Goal: Task Accomplishment & Management: Manage account settings

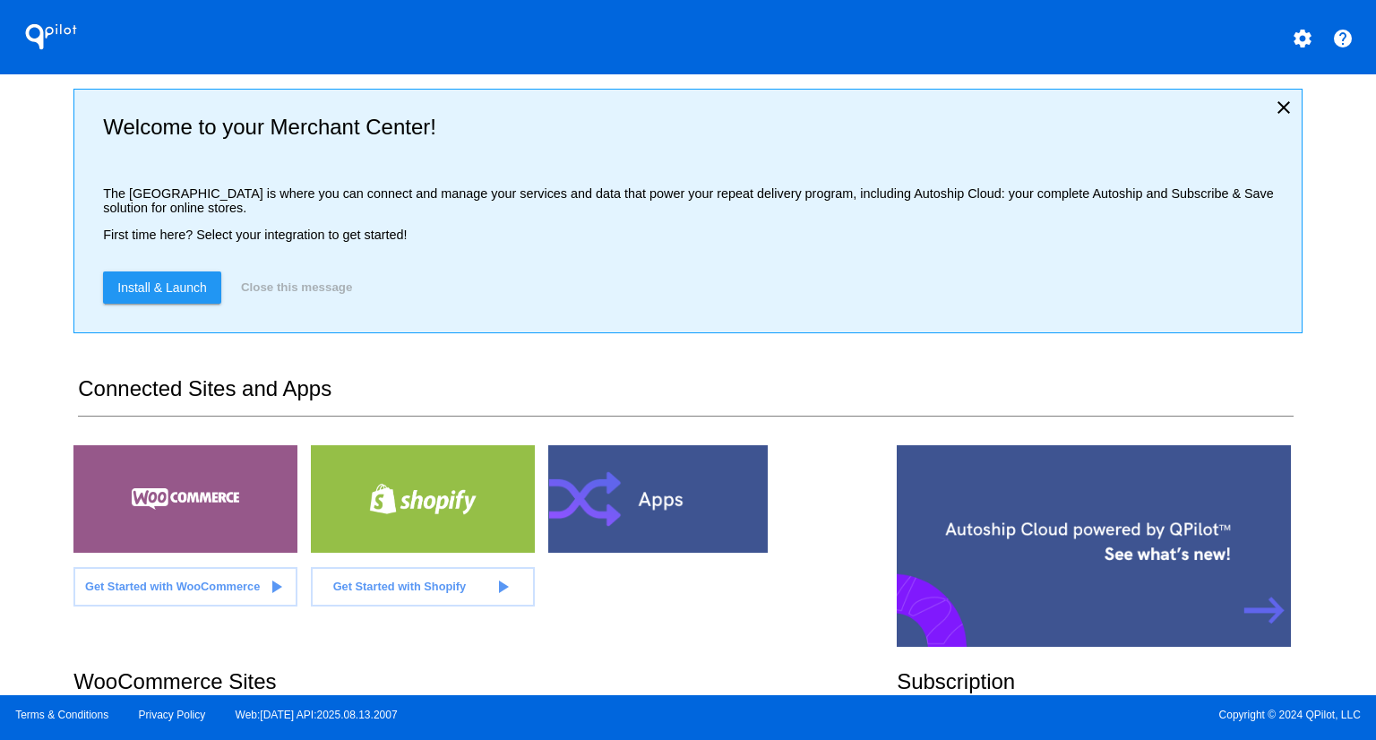
click at [47, 162] on div "QPilot settings help Welcome to your Merchant Center! The [GEOGRAPHIC_DATA] is …" at bounding box center [688, 347] width 1376 height 695
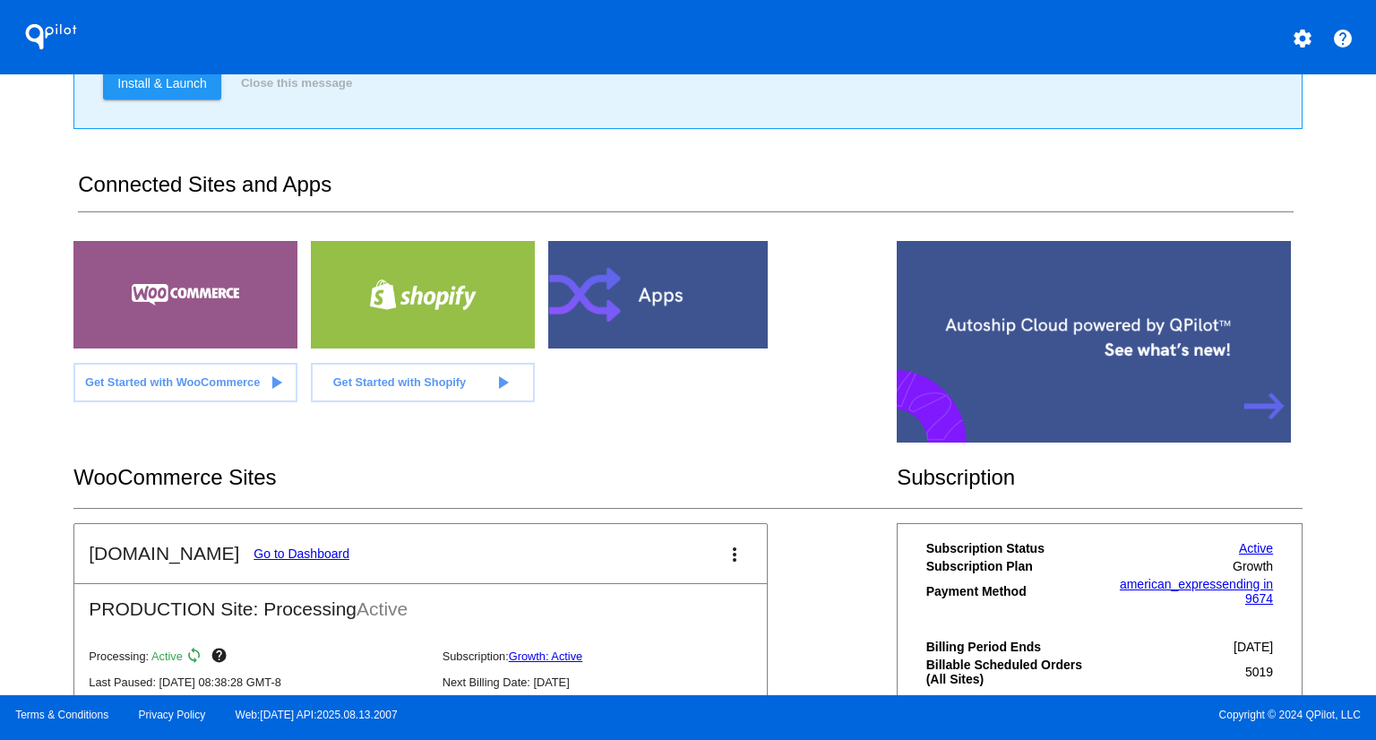
click at [308, 548] on link "Go to Dashboard" at bounding box center [301, 553] width 96 height 14
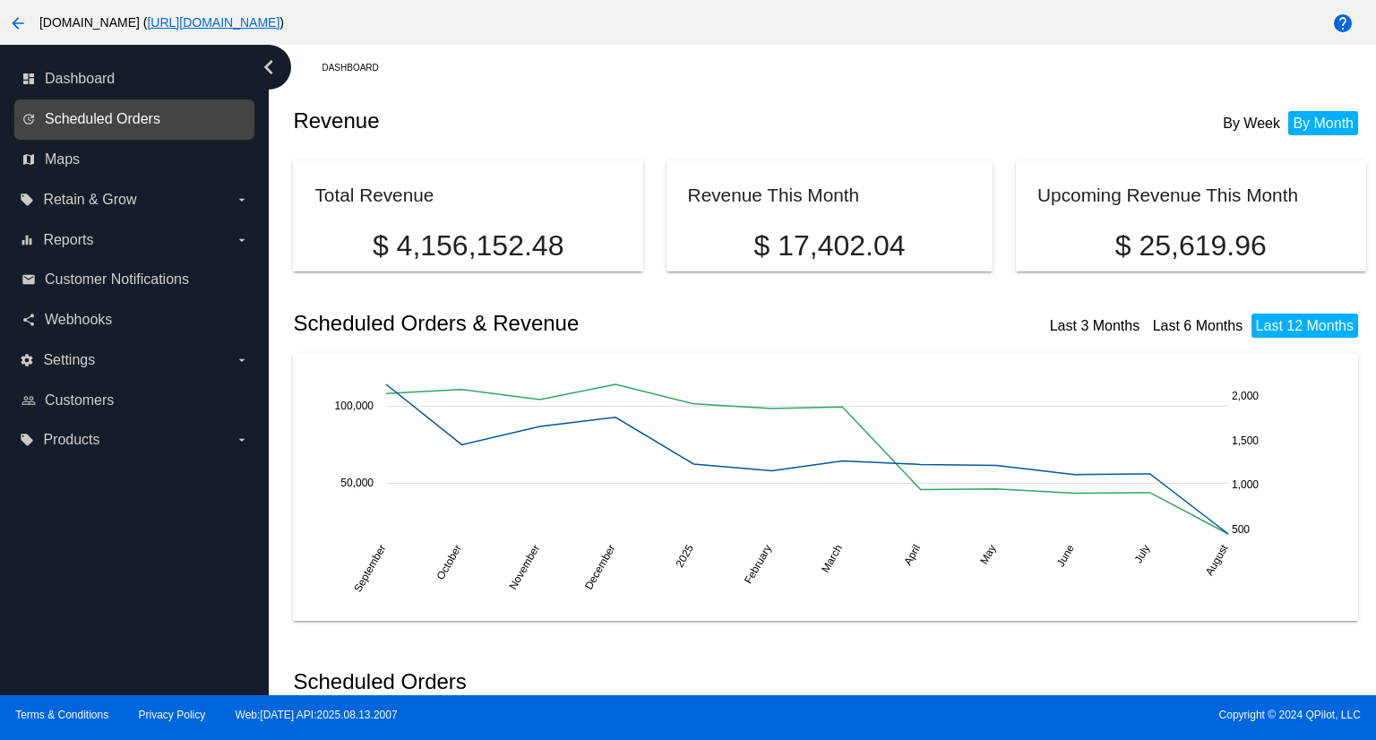
click at [108, 124] on span "Scheduled Orders" at bounding box center [103, 119] width 116 height 16
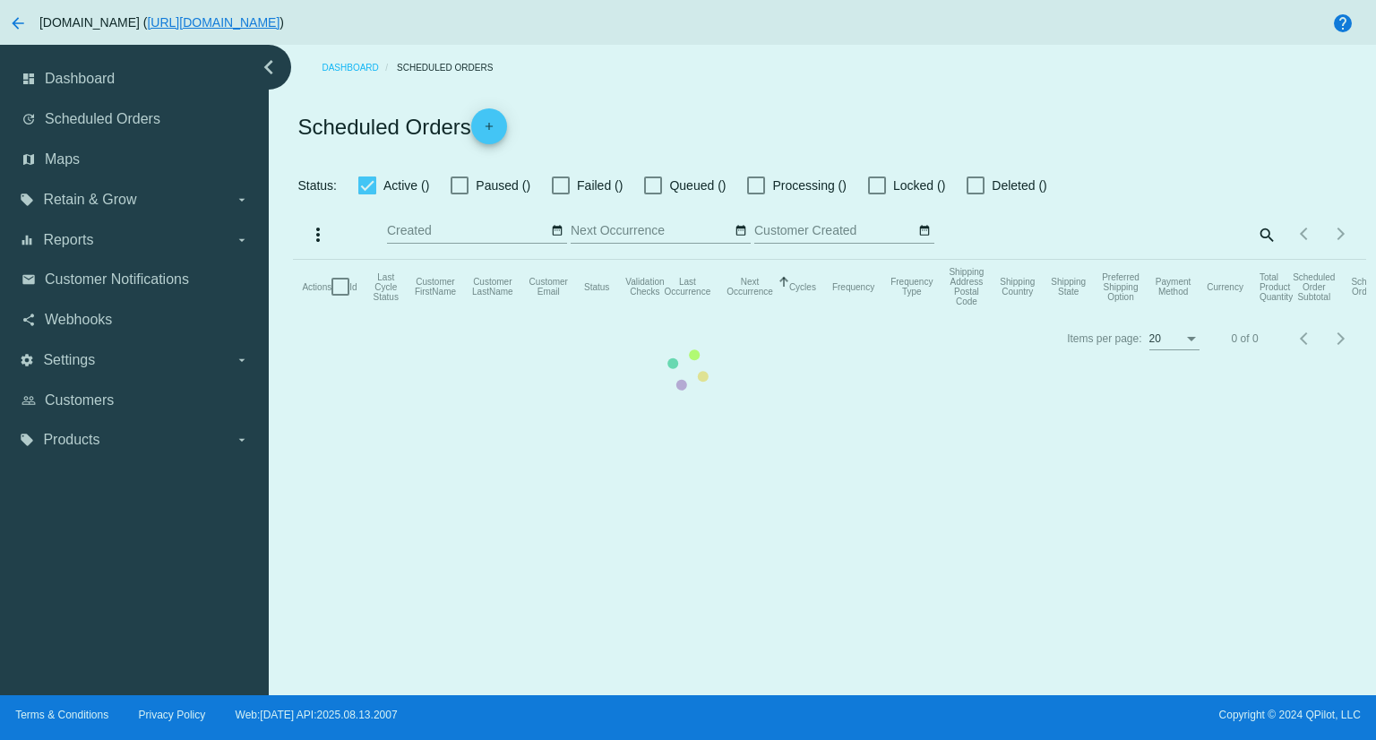
checkbox input "true"
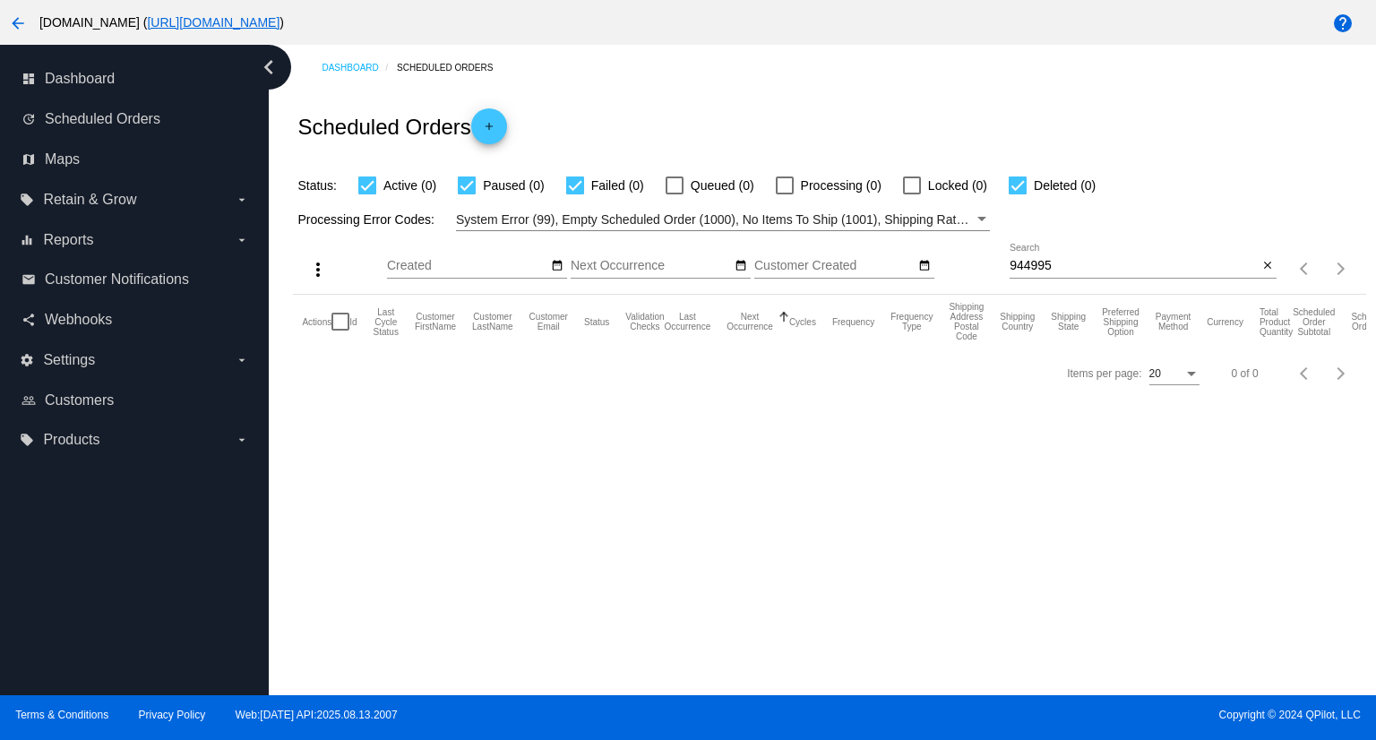
click at [1073, 271] on input "944995" at bounding box center [1134, 266] width 248 height 14
paste input "1009839"
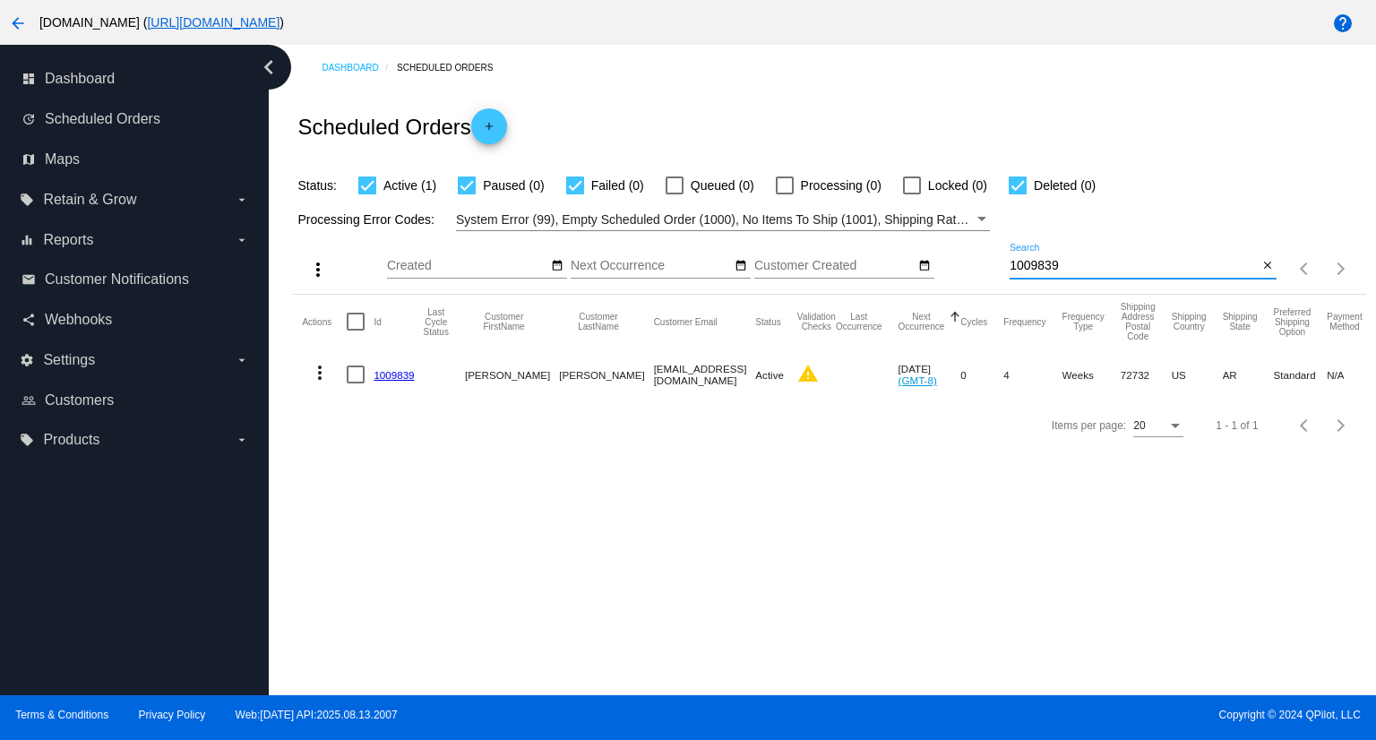
type input "1009839"
click at [319, 373] on mat-icon "more_vert" at bounding box center [319, 372] width 21 height 21
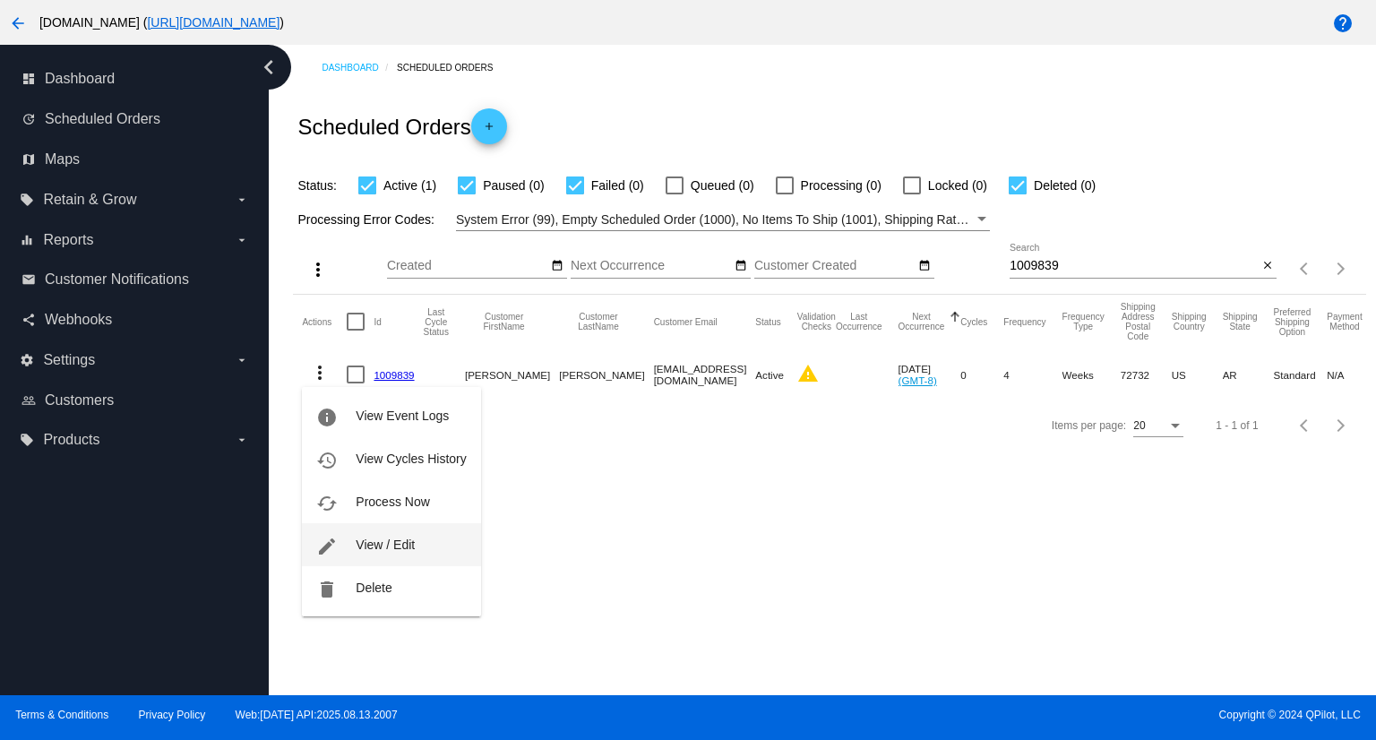
click at [373, 544] on span "View / Edit" at bounding box center [385, 544] width 59 height 14
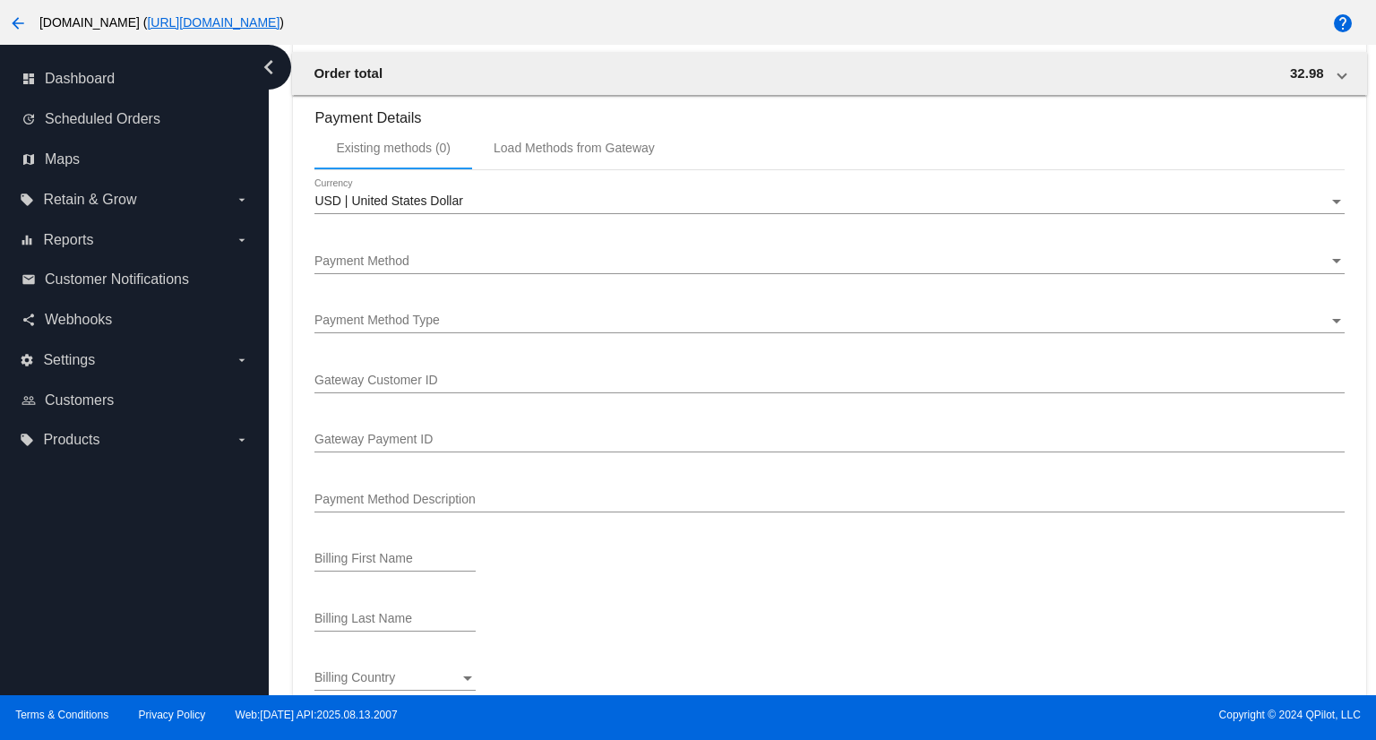
scroll to position [1702, 0]
